Goal: Information Seeking & Learning: Find specific fact

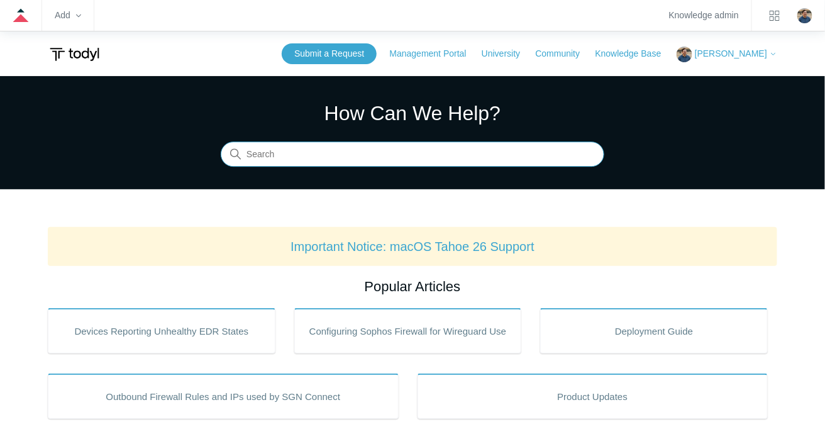
click at [285, 151] on input "Search" at bounding box center [413, 154] width 384 height 25
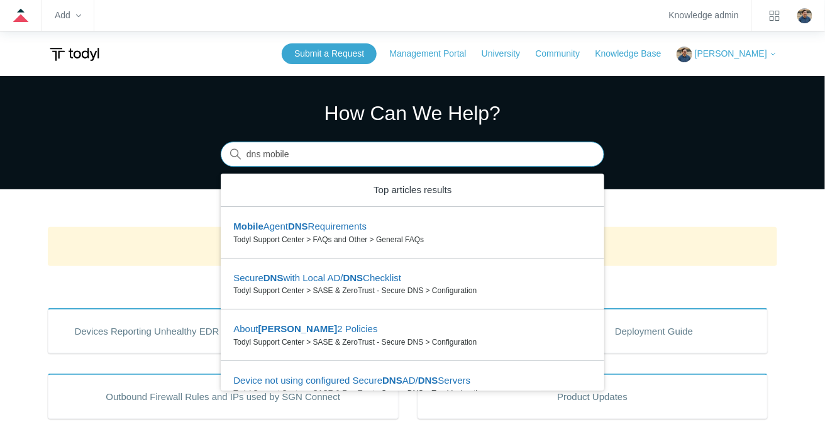
type input "dns mobile"
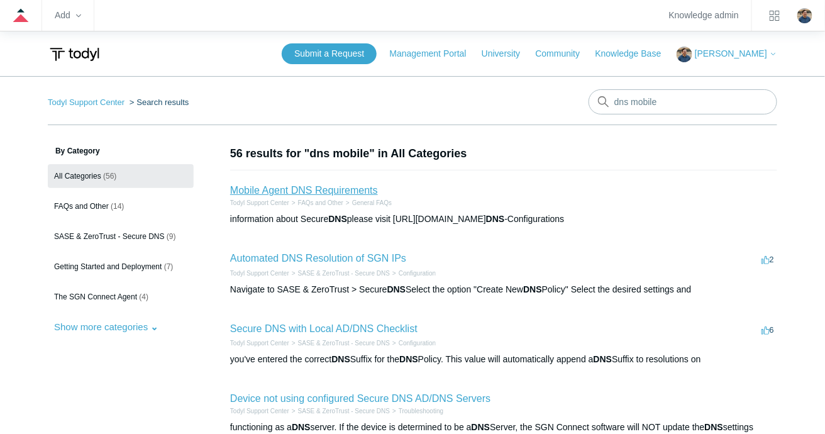
click at [287, 190] on link "Mobile Agent DNS Requirements" at bounding box center [304, 190] width 148 height 11
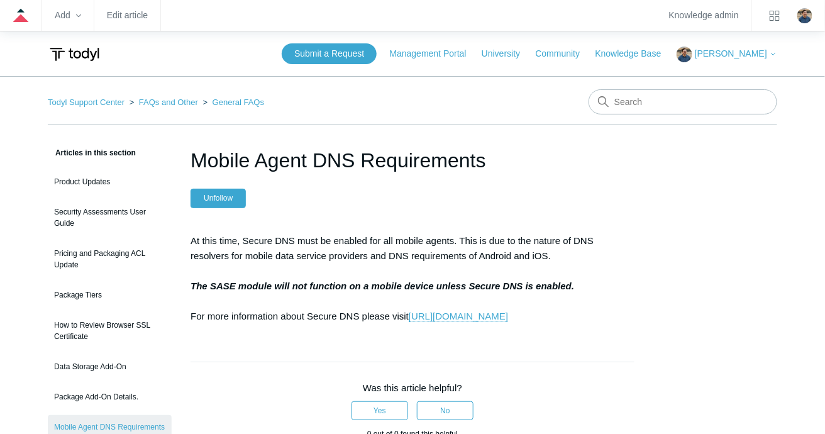
drag, startPoint x: 360, startPoint y: 238, endPoint x: 431, endPoint y: 239, distance: 71.1
click at [431, 239] on p "At this time, Secure DNS must be enabled for all mobile agents. This is due to …" at bounding box center [413, 278] width 444 height 91
